Goal: Task Accomplishment & Management: Use online tool/utility

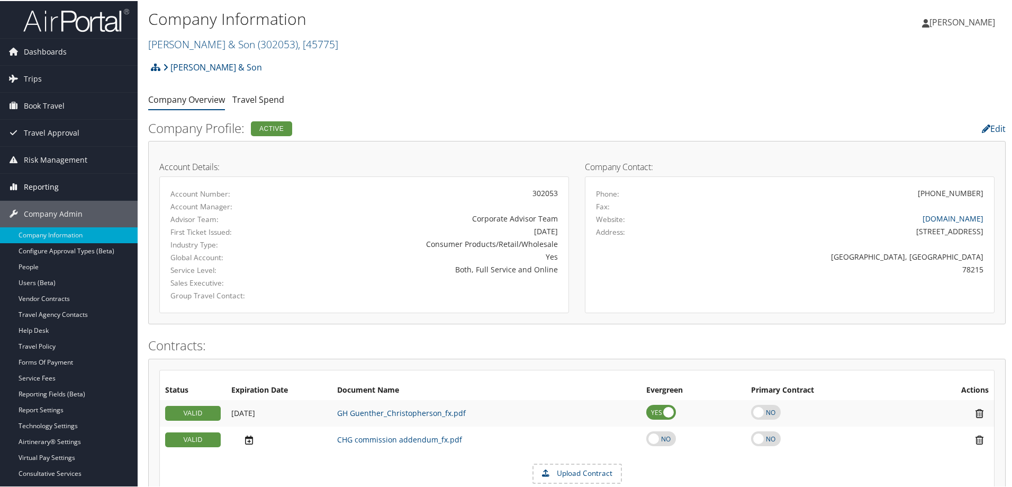
click at [36, 188] on span "Reporting" at bounding box center [41, 186] width 35 height 26
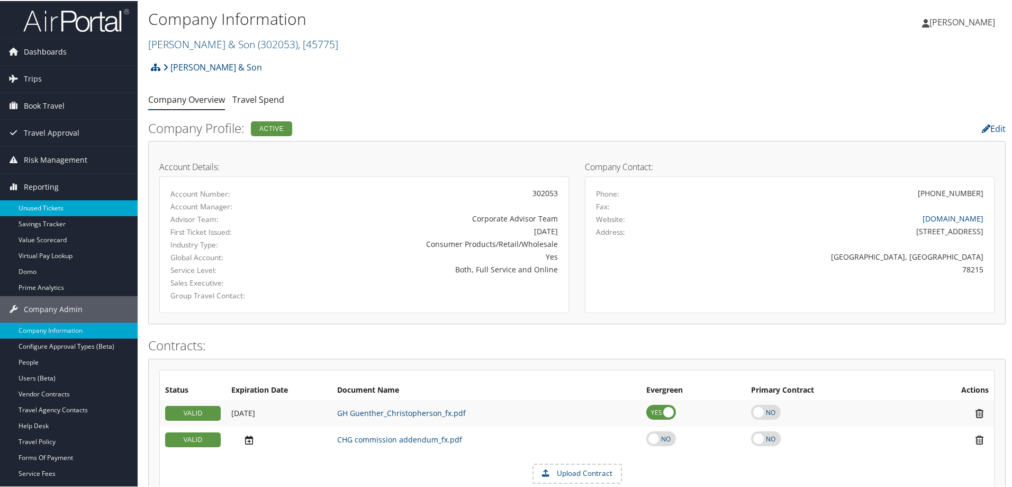
click at [56, 203] on link "Unused Tickets" at bounding box center [69, 207] width 138 height 16
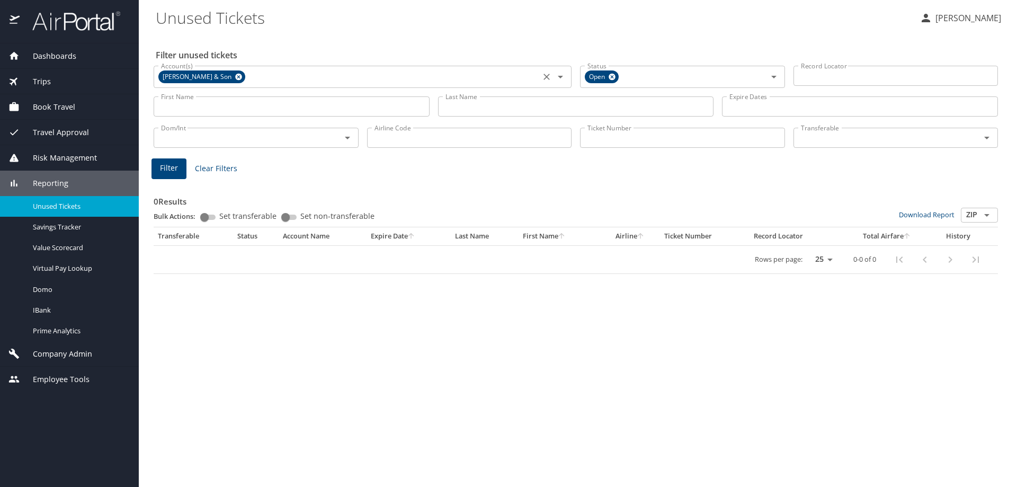
click at [235, 75] on icon at bounding box center [238, 77] width 7 height 7
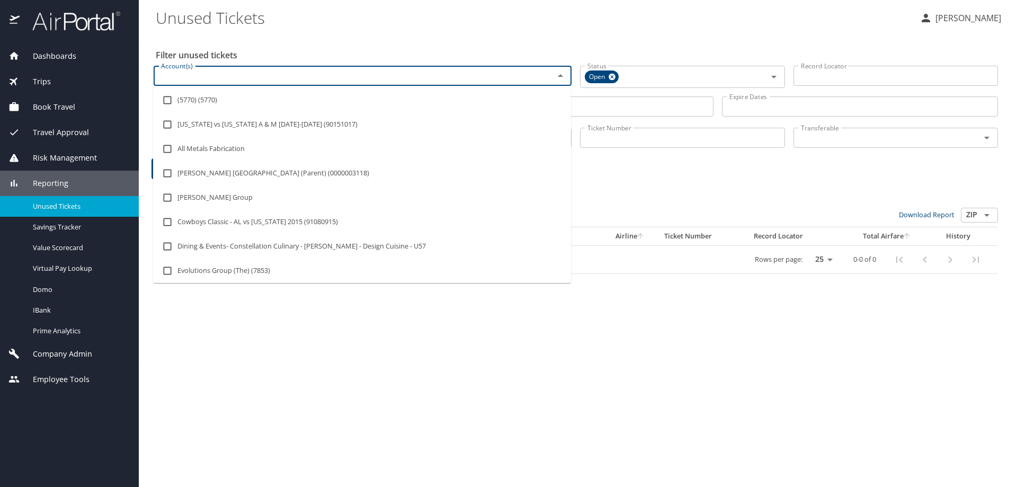
click at [208, 78] on input "Account(s)" at bounding box center [347, 76] width 380 height 14
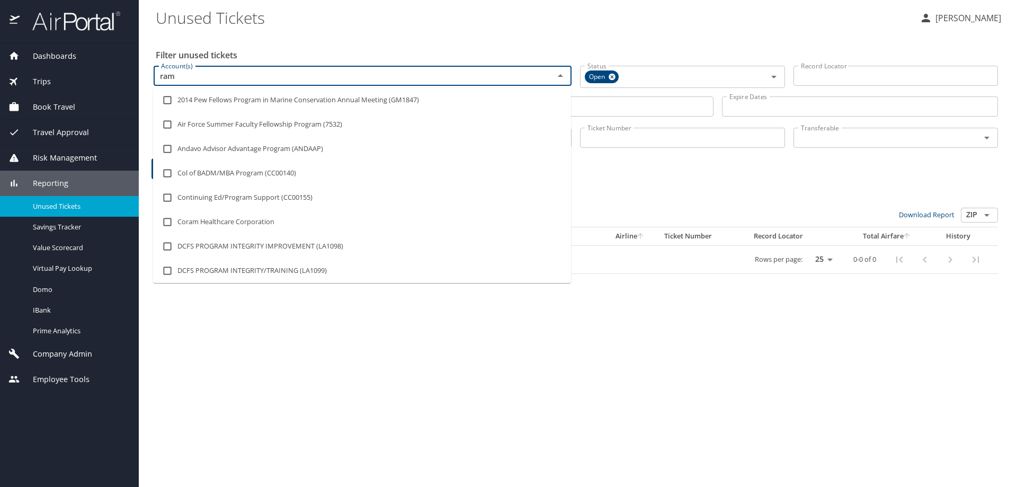
type input "ram e"
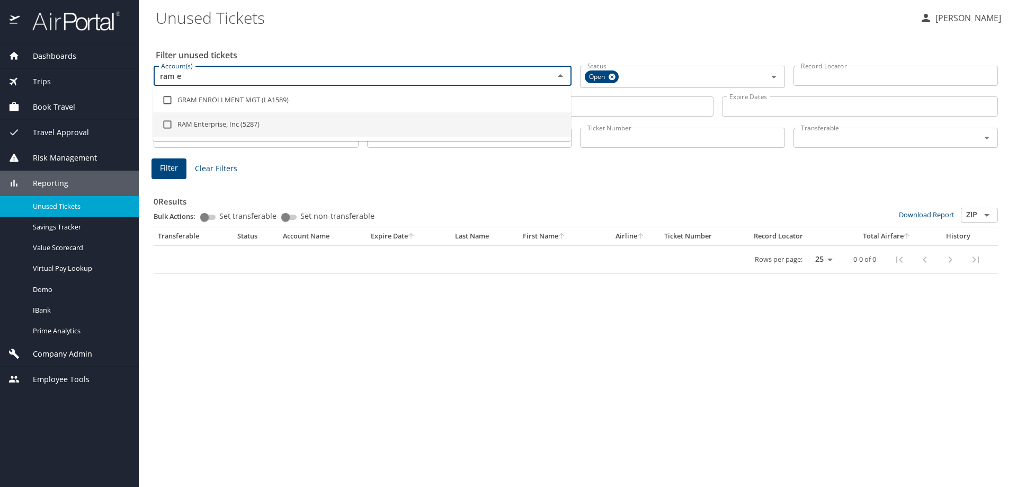
click at [170, 120] on input "checkbox" at bounding box center [167, 124] width 20 height 20
checkbox input "true"
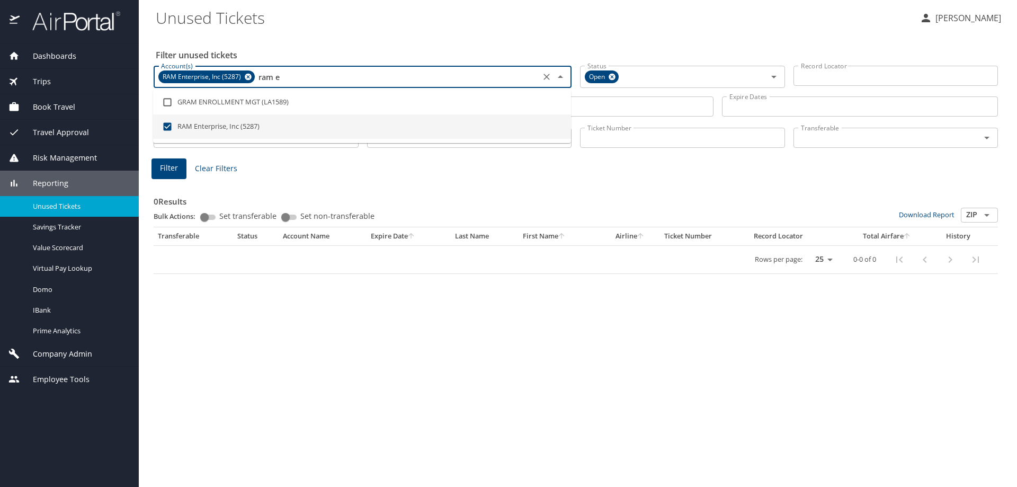
type input "ram e"
click at [170, 170] on span "Filter" at bounding box center [169, 167] width 18 height 13
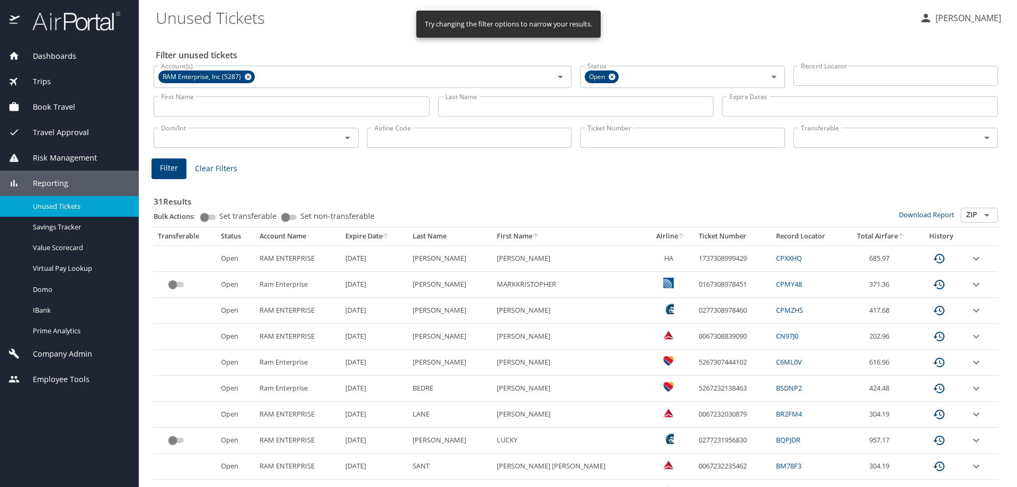
click at [678, 233] on icon "sort" at bounding box center [681, 235] width 6 height 6
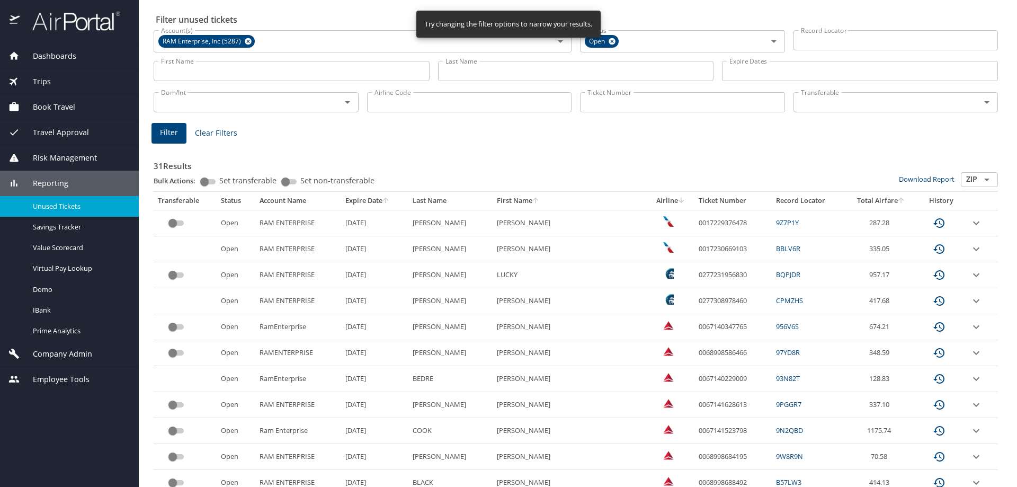
scroll to position [53, 0]
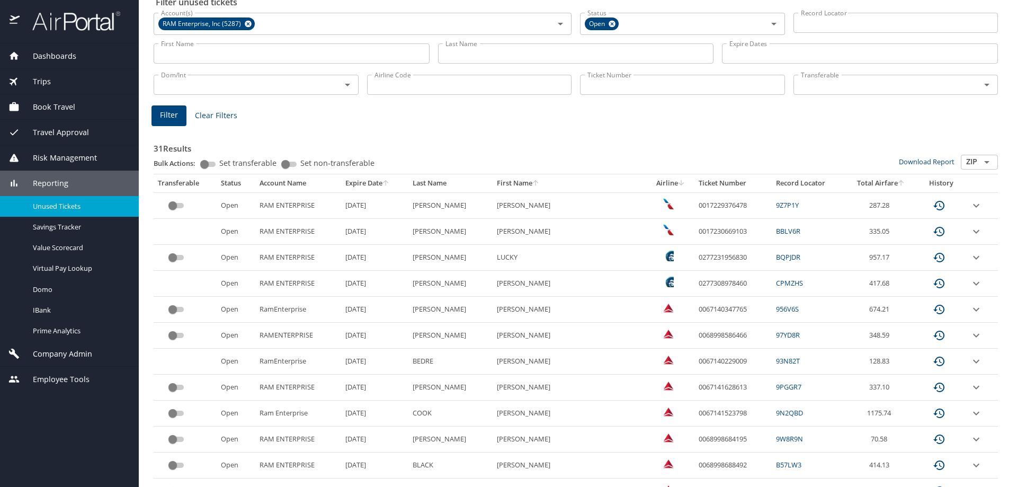
click at [206, 175] on th "Transferable" at bounding box center [185, 183] width 63 height 18
click at [191, 180] on div "Transferable" at bounding box center [185, 183] width 55 height 10
click at [840, 88] on input "Transferable" at bounding box center [879, 85] width 167 height 14
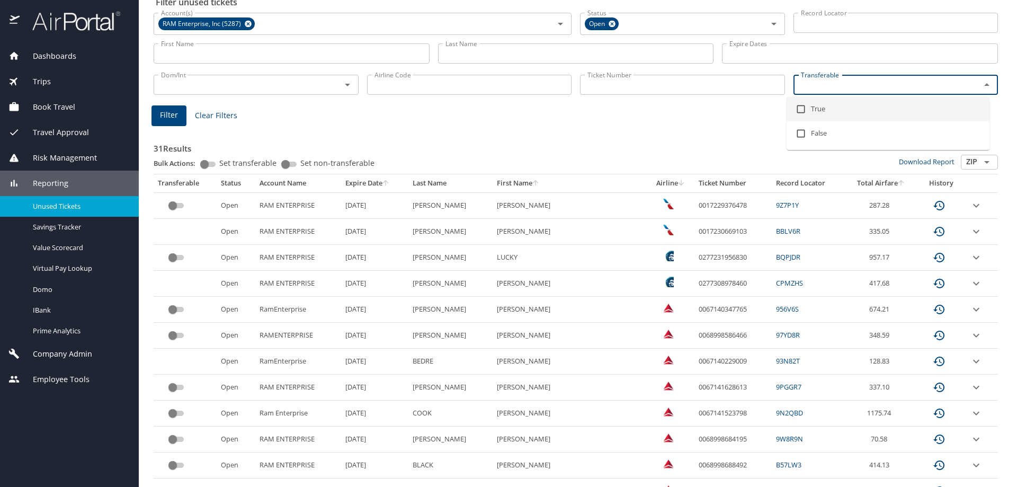
click at [824, 109] on li "True" at bounding box center [887, 109] width 203 height 24
checkbox input "true"
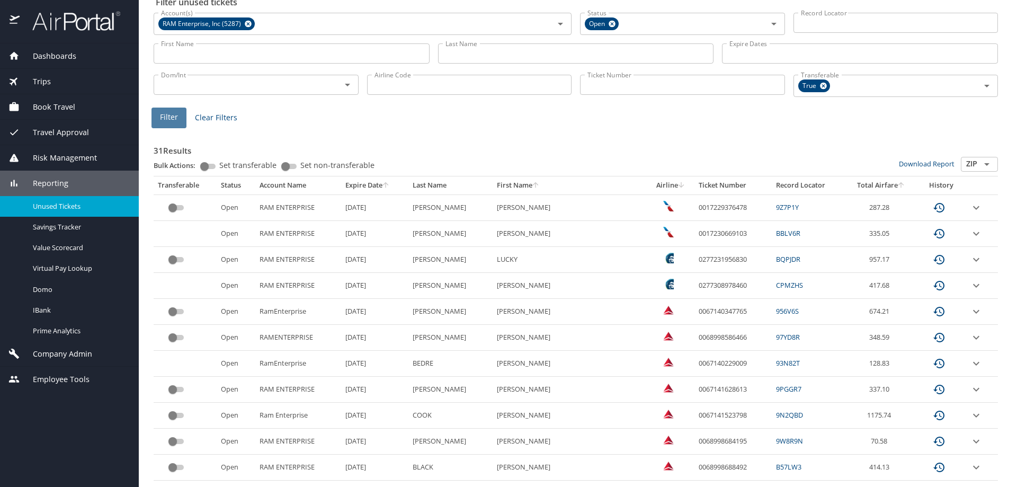
click at [170, 121] on span "Filter" at bounding box center [169, 117] width 18 height 13
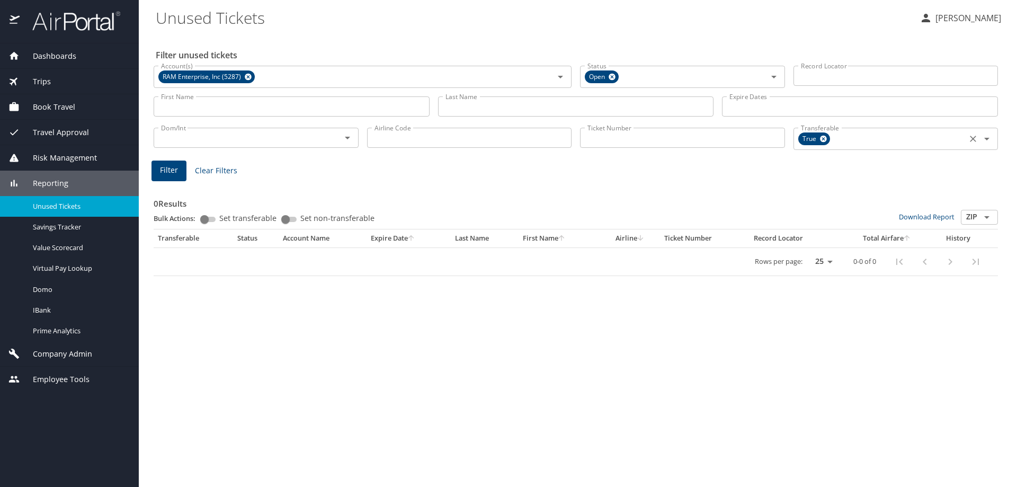
click at [824, 141] on icon at bounding box center [823, 139] width 7 height 7
click at [168, 163] on span "Filter" at bounding box center [169, 167] width 18 height 13
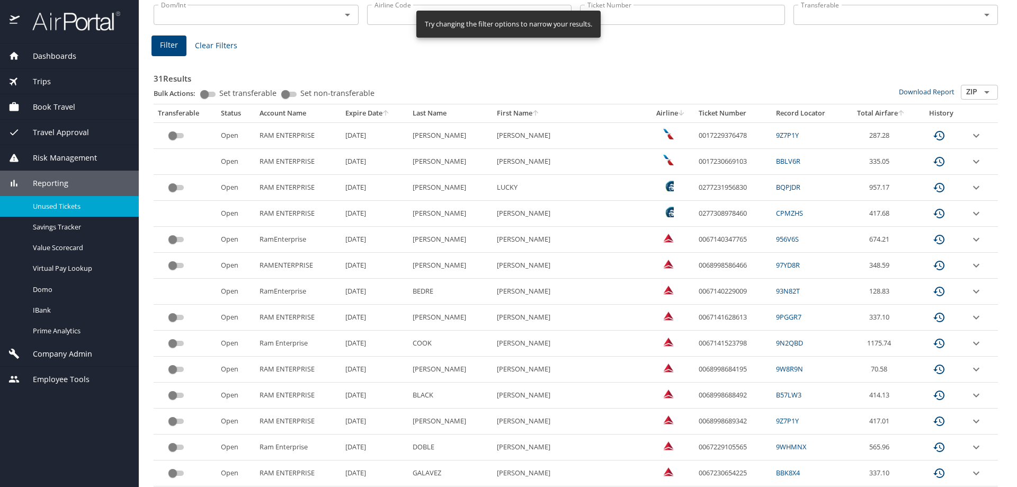
scroll to position [159, 0]
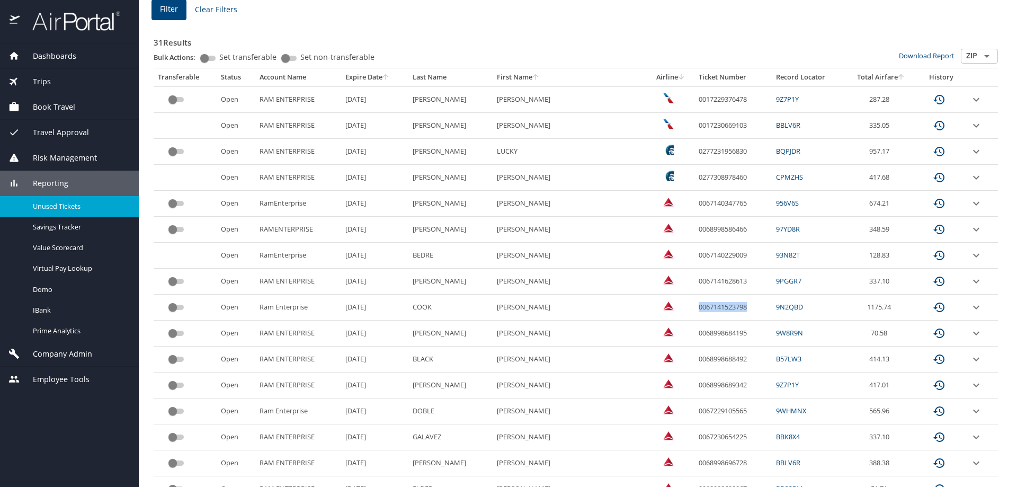
drag, startPoint x: 720, startPoint y: 307, endPoint x: 670, endPoint y: 297, distance: 51.2
click at [694, 297] on td "0067141523798" at bounding box center [732, 307] width 77 height 26
copy td "0067141523798"
click at [970, 299] on td "custom pagination table" at bounding box center [981, 307] width 32 height 26
click at [969, 106] on icon "expand row" at bounding box center [975, 99] width 13 height 13
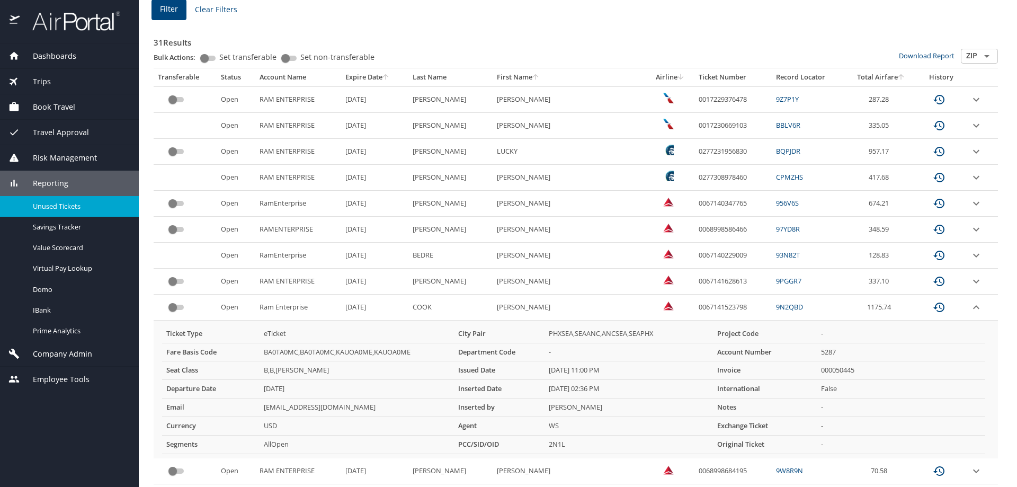
click at [694, 308] on td "0067141523798" at bounding box center [732, 307] width 77 height 26
copy td "0067141523798"
